Goal: Book appointment/travel/reservation

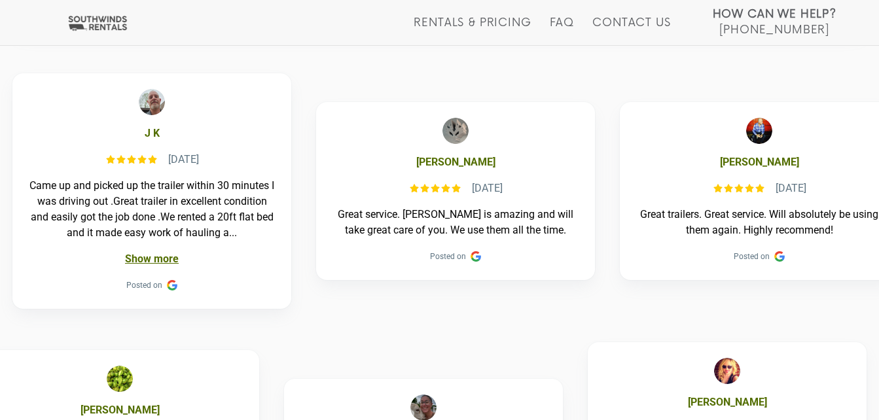
scroll to position [602, 0]
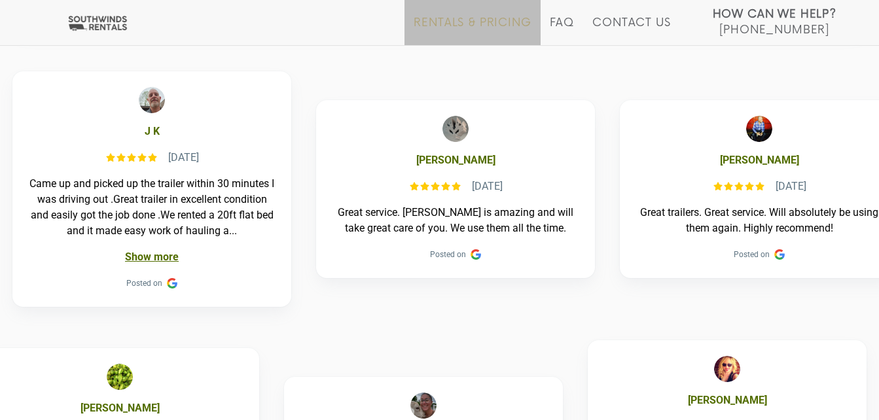
click at [497, 16] on link "Rentals & Pricing" at bounding box center [471, 30] width 117 height 29
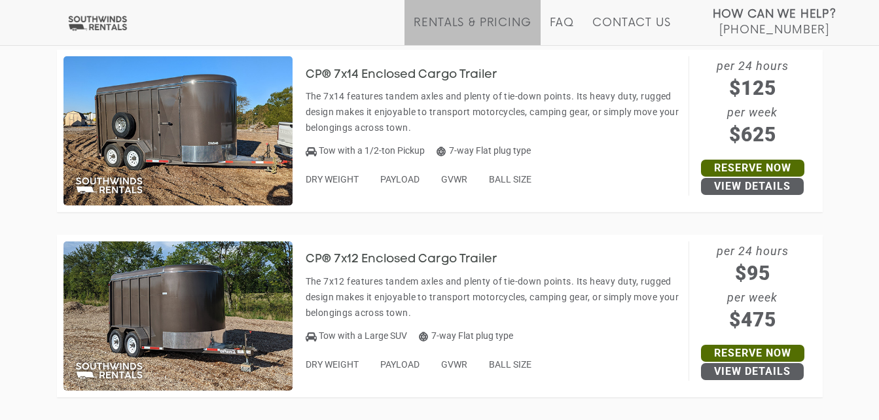
scroll to position [3375, 0]
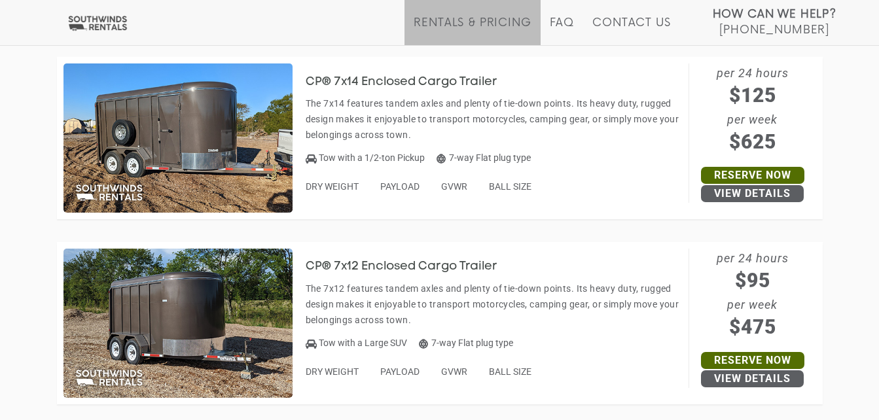
click at [444, 263] on h3 "CP® 7x12 Enclosed Cargo Trailer" at bounding box center [410, 266] width 211 height 13
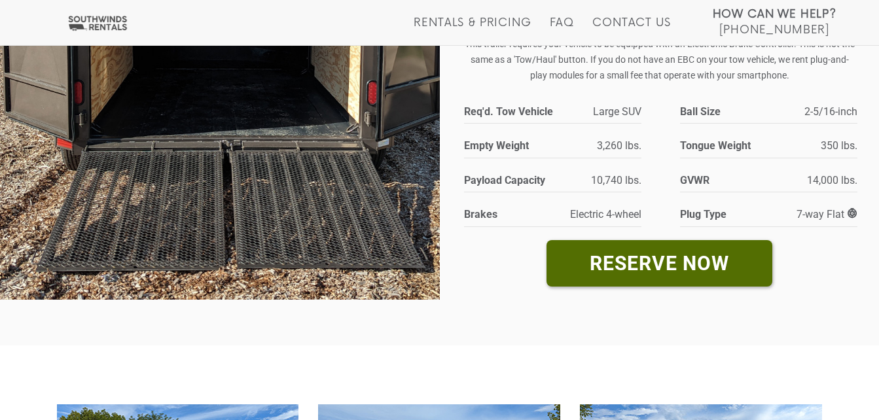
scroll to position [288, 0]
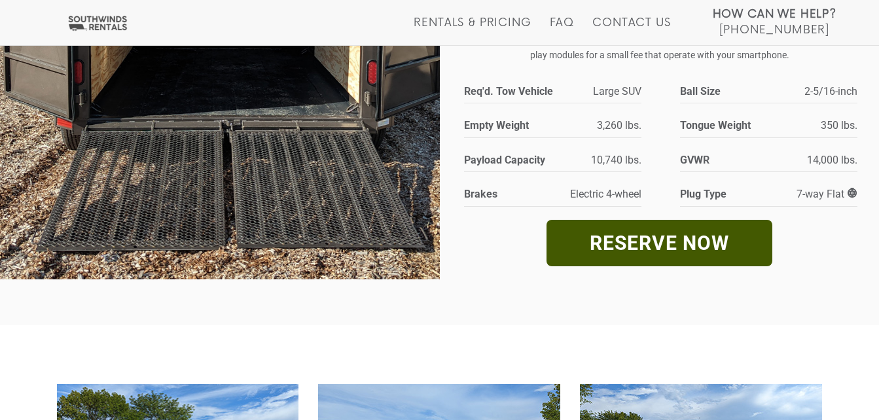
click at [702, 249] on link "RESERVE NOW" at bounding box center [659, 243] width 226 height 46
